Goal: Task Accomplishment & Management: Use online tool/utility

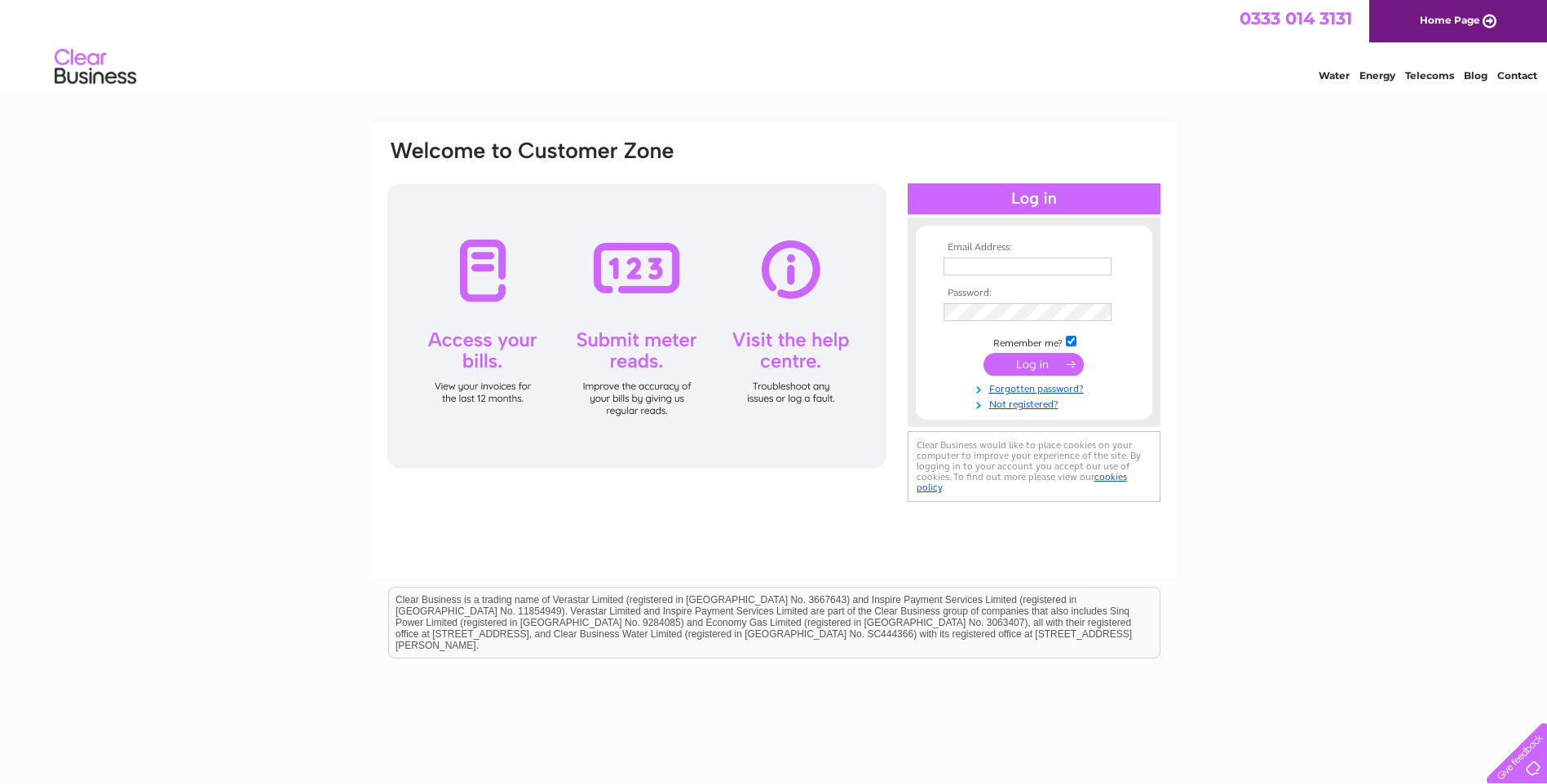
type input "info@englishandcontinentalantiques.com"
click at [1060, 366] on input "submit" at bounding box center [1034, 364] width 101 height 23
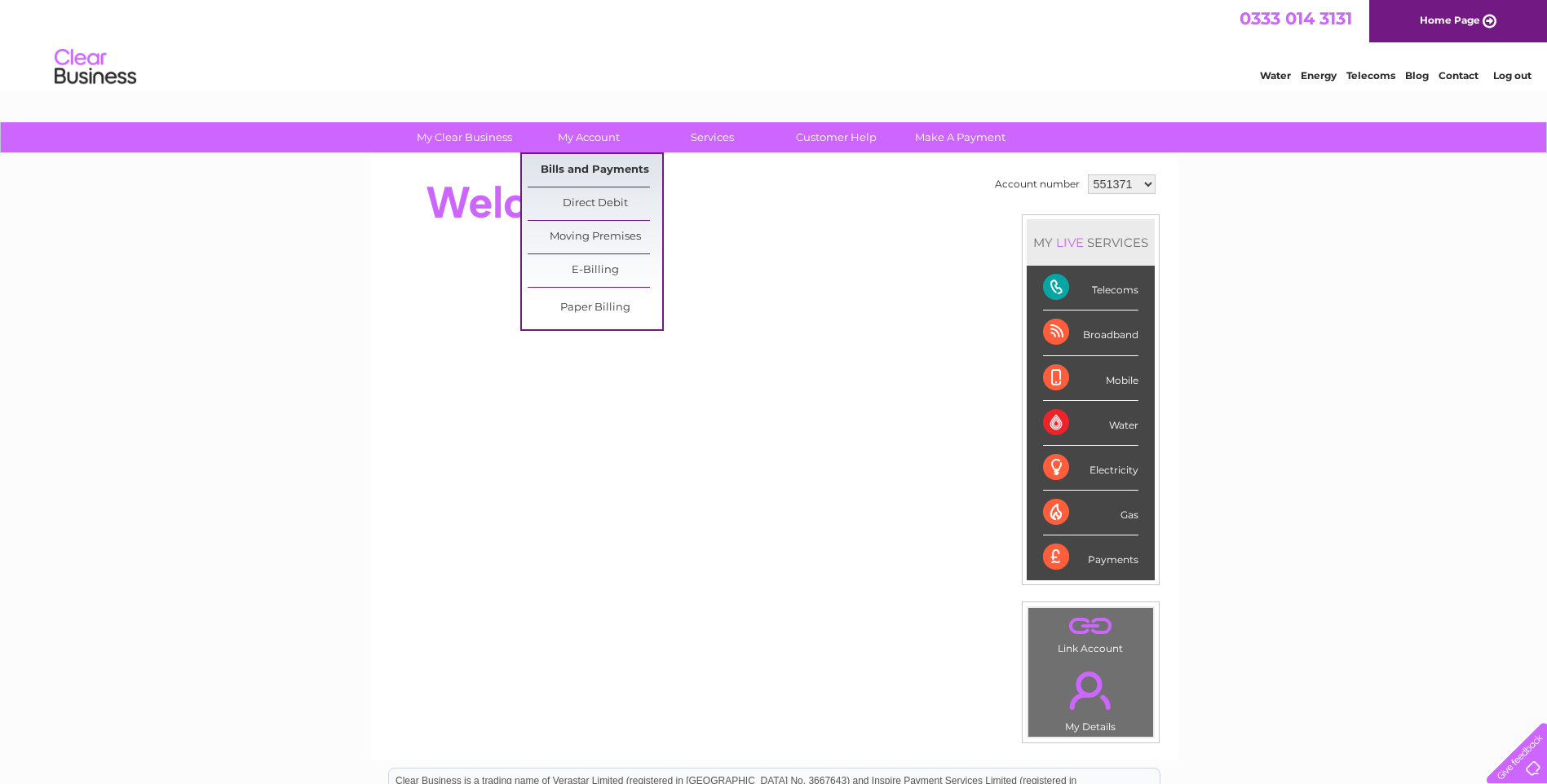
click at [591, 170] on link "Bills and Payments" at bounding box center [595, 170] width 135 height 32
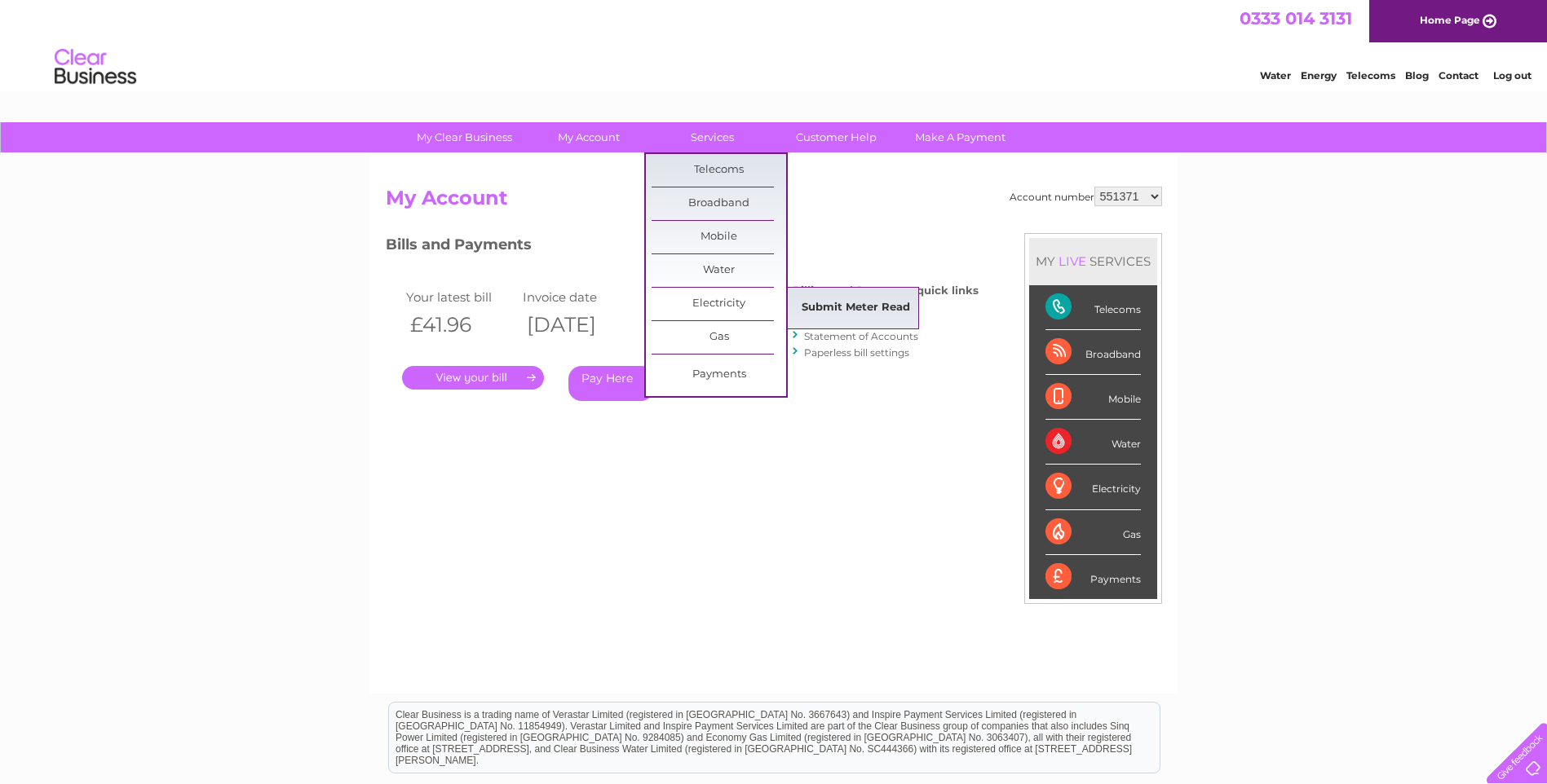
click at [851, 309] on link "Submit Meter Read" at bounding box center [856, 308] width 135 height 32
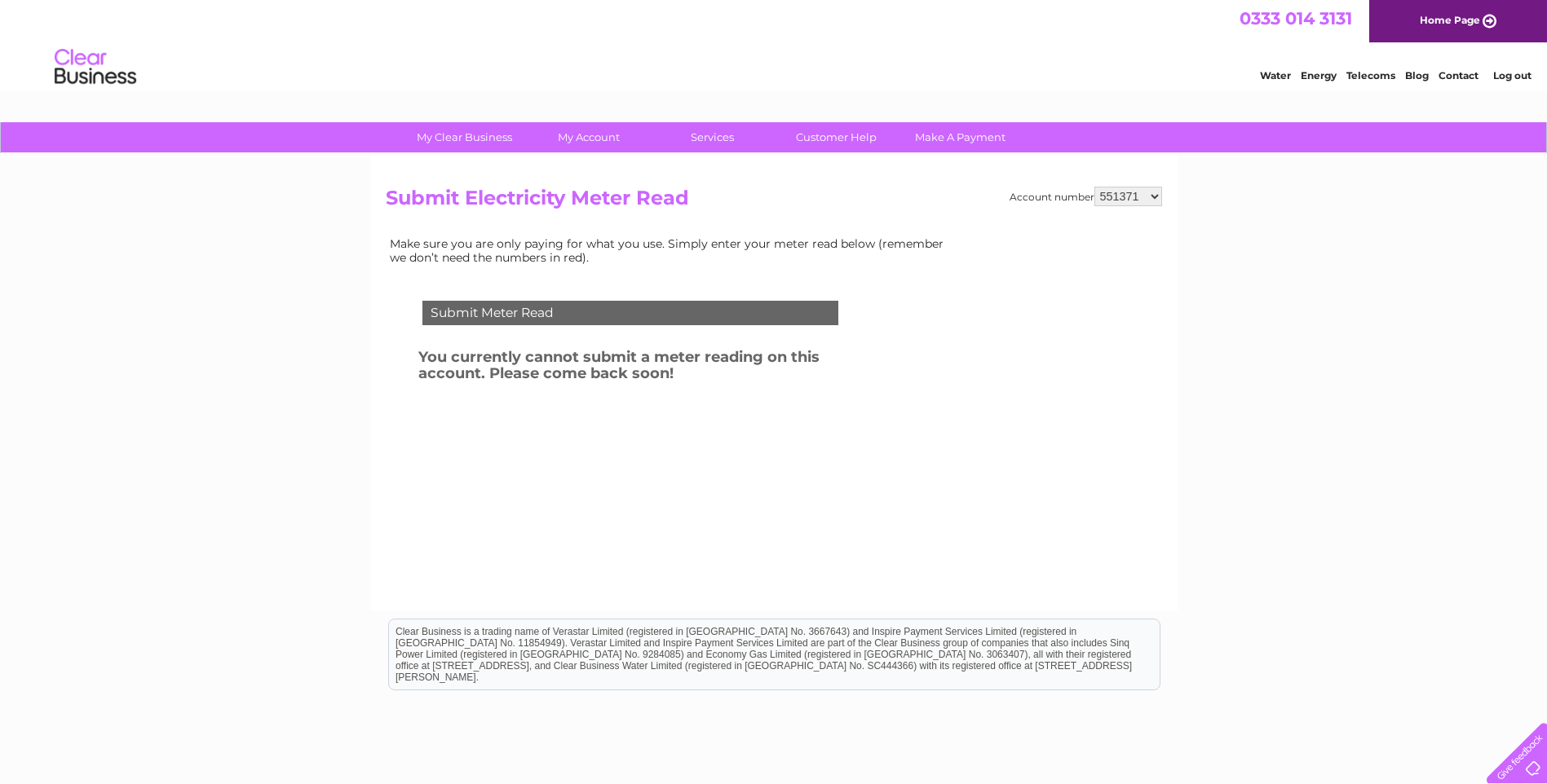
click at [1158, 195] on select "551371 1120080" at bounding box center [1128, 196] width 67 height 20
select select "1120080"
click at [1095, 187] on select "551371 1120080" at bounding box center [1128, 196] width 67 height 20
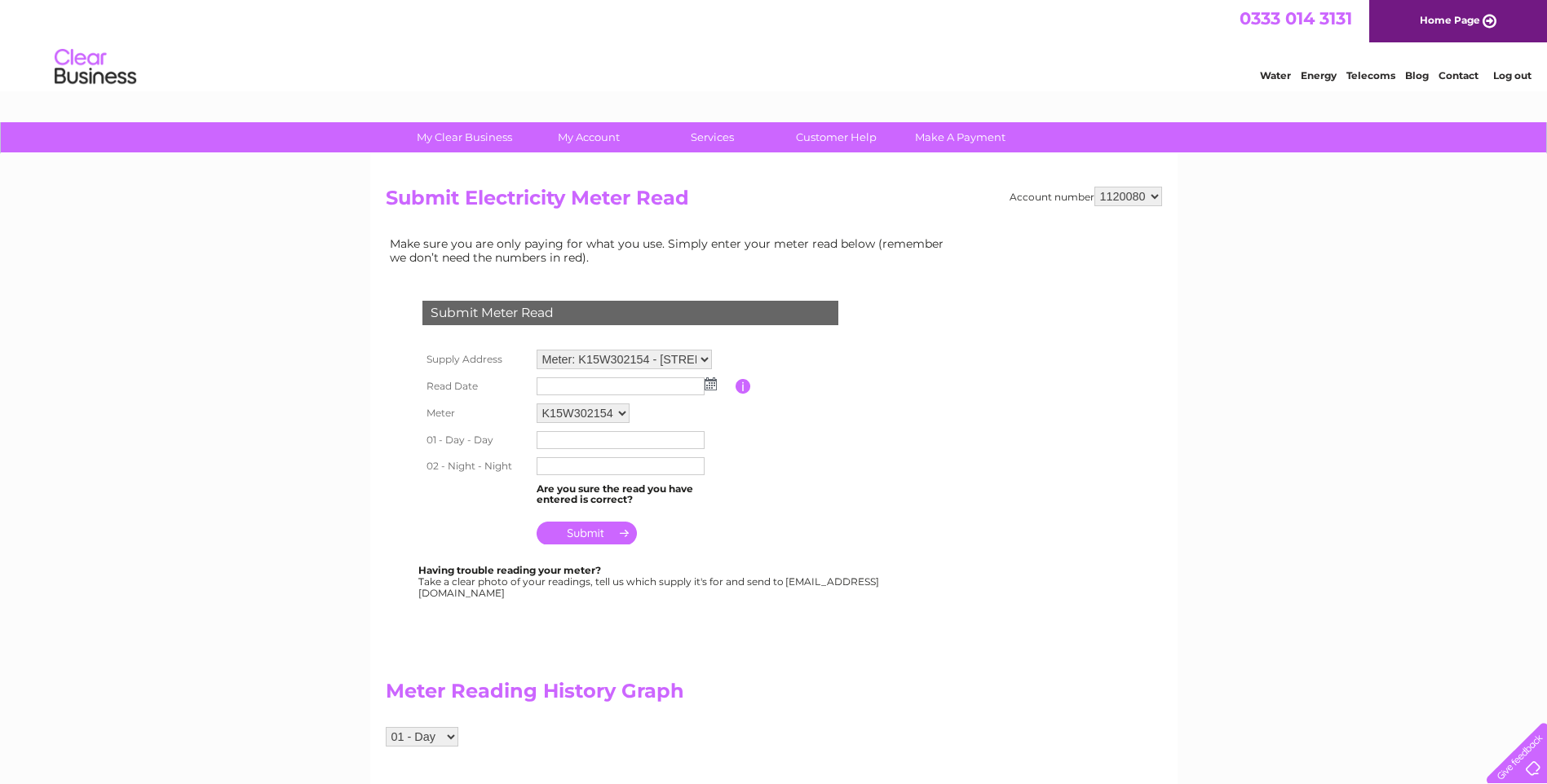
click at [708, 383] on img at bounding box center [710, 384] width 12 height 13
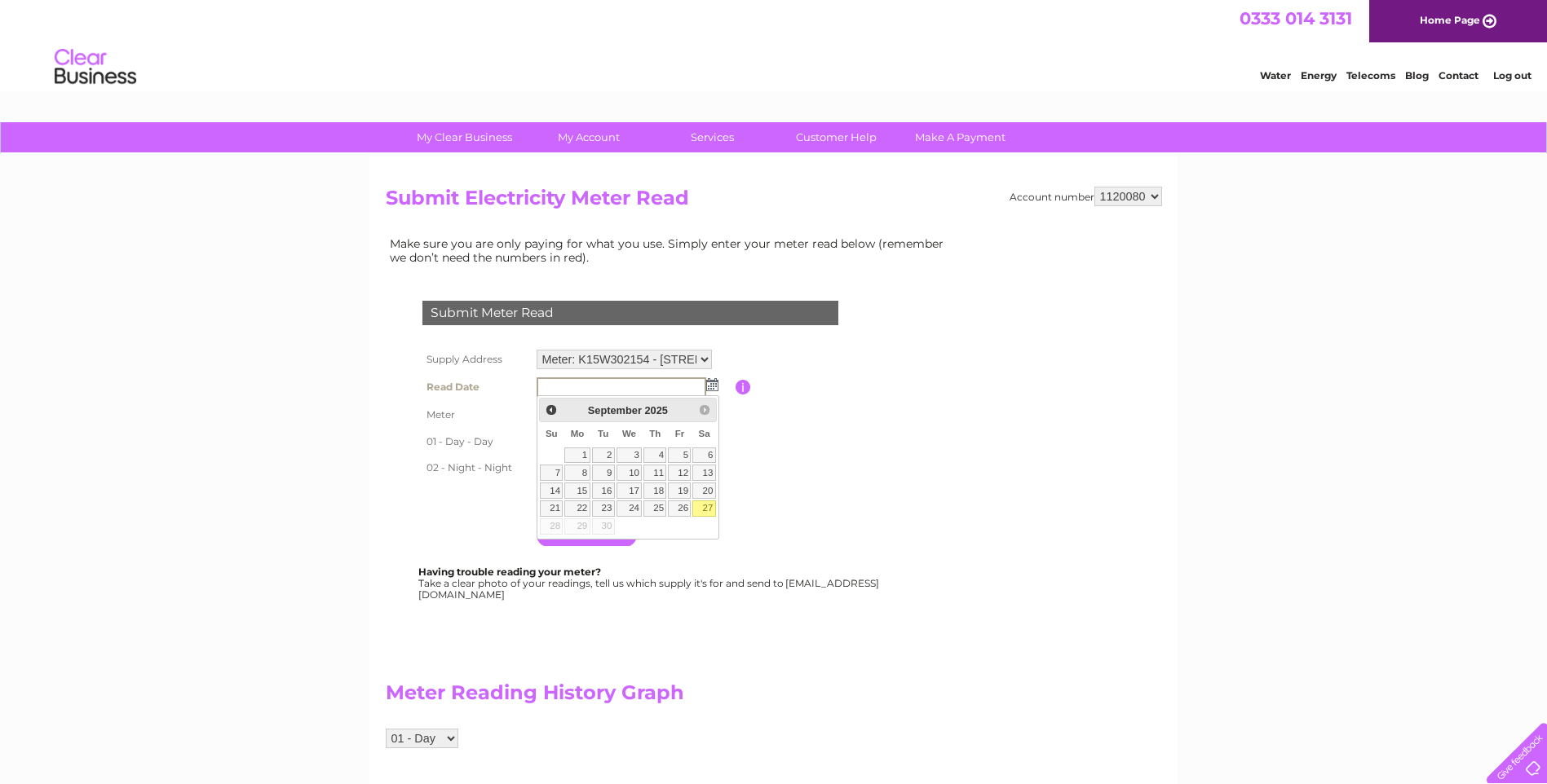
click at [707, 512] on link "27" at bounding box center [704, 508] width 23 height 16
type input "[DATE]"
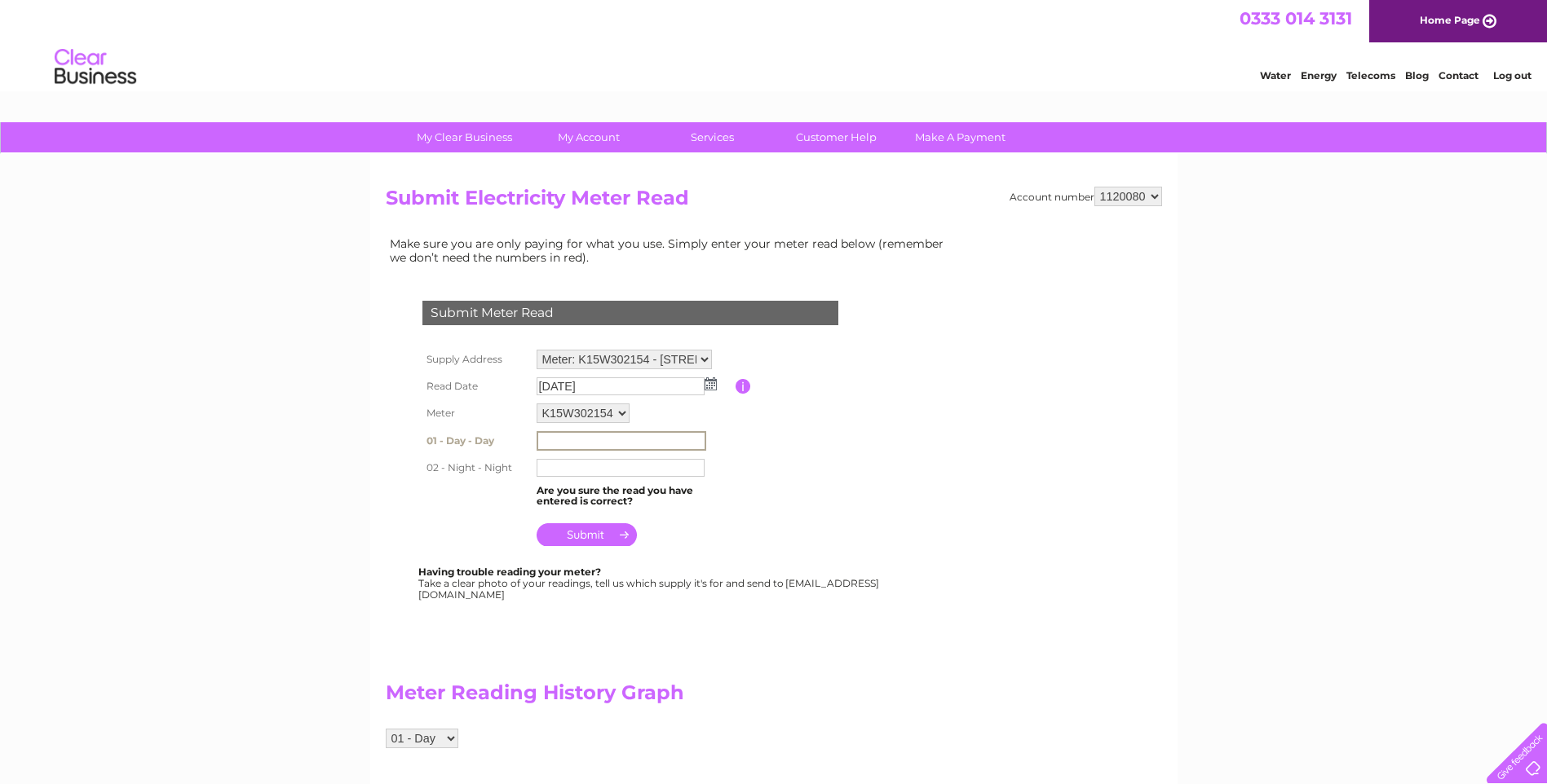
click at [593, 446] on input "text" at bounding box center [621, 440] width 170 height 20
type input "22144"
click at [592, 471] on input "text" at bounding box center [620, 468] width 168 height 18
type input "39070"
click at [608, 441] on input "22144" at bounding box center [621, 440] width 170 height 20
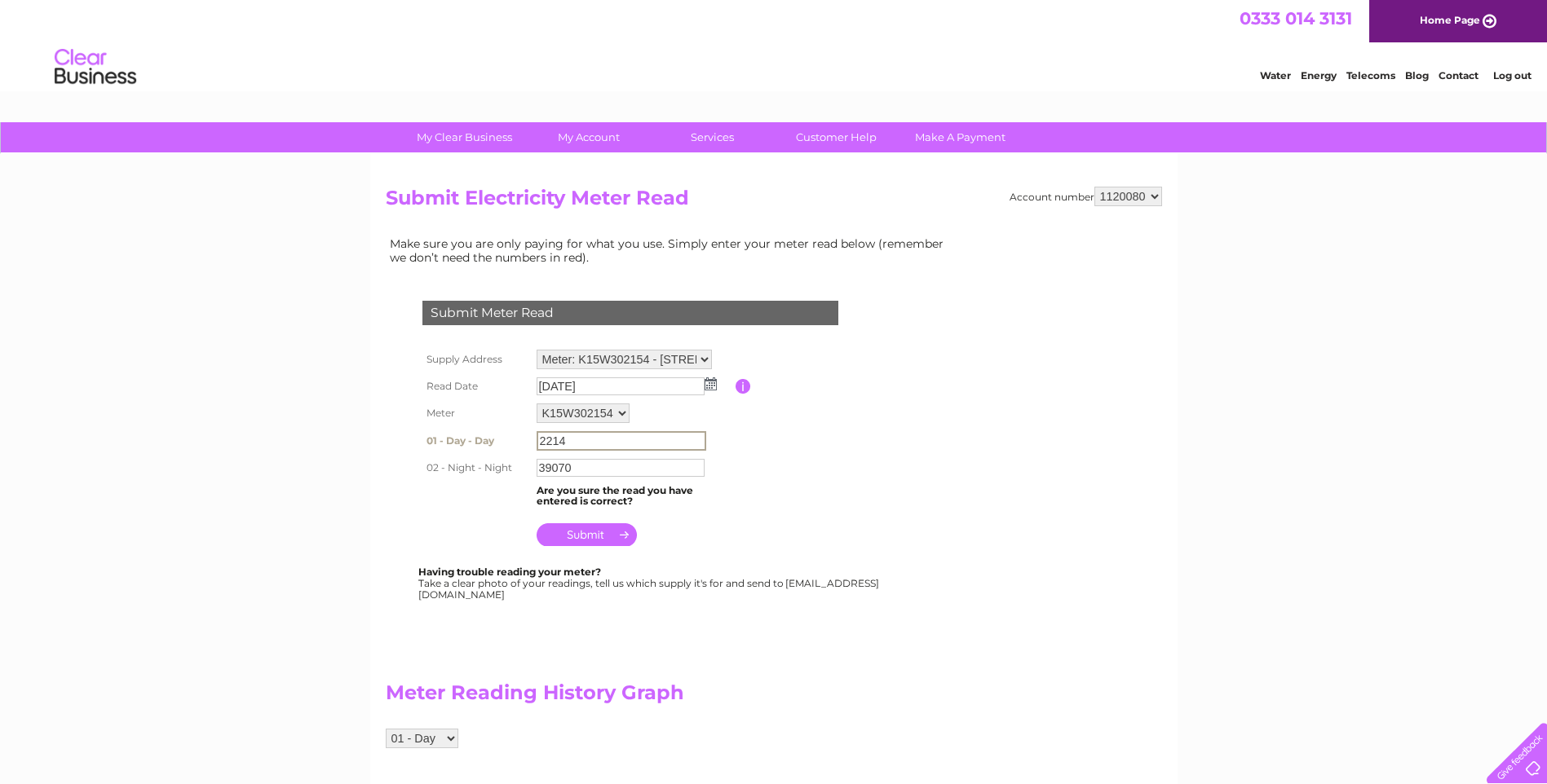
type input "22144"
click at [586, 537] on input "submit" at bounding box center [587, 534] width 101 height 23
